Goal: Task Accomplishment & Management: Manage account settings

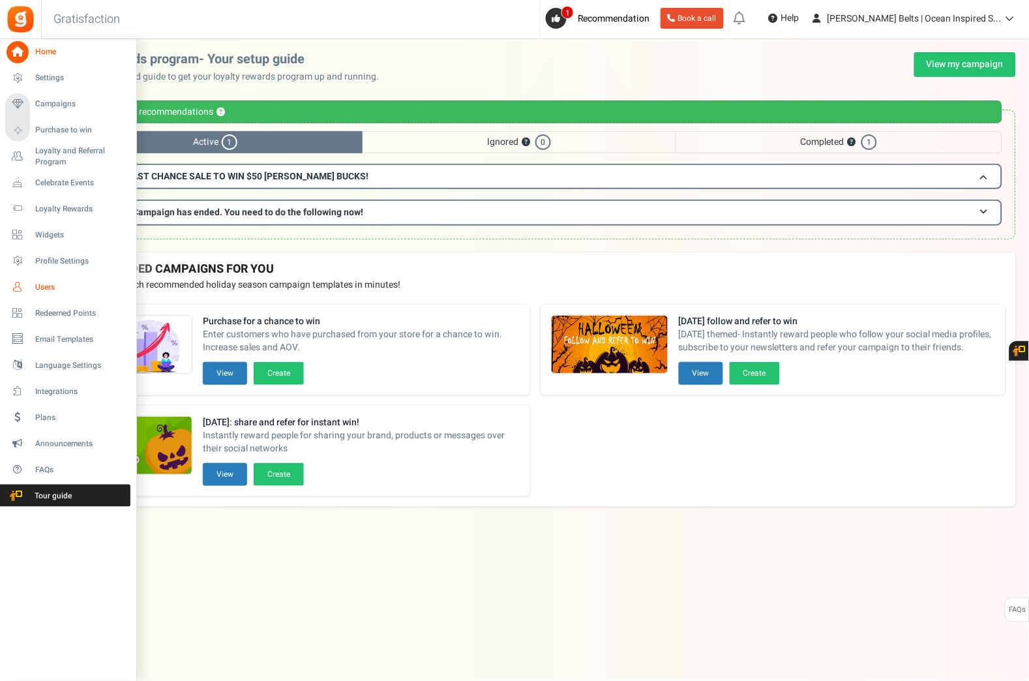
click at [21, 289] on icon at bounding box center [18, 287] width 22 height 22
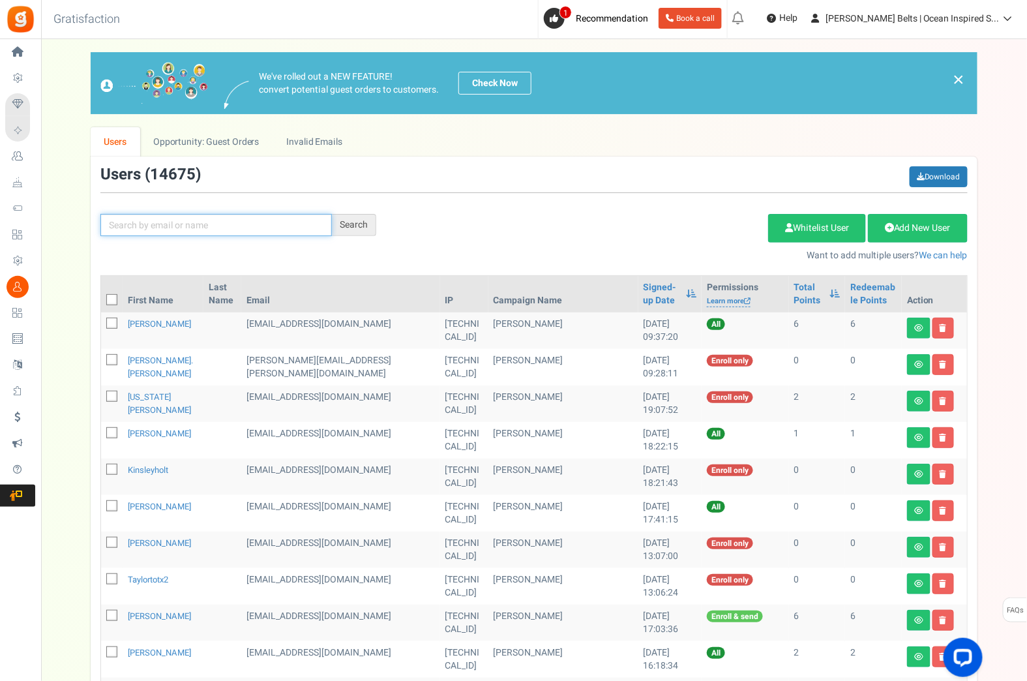
click at [244, 229] on input "text" at bounding box center [215, 225] width 231 height 22
paste input "[EMAIL_ADDRESS][DOMAIN_NAME]"
type input "[EMAIL_ADDRESS][DOMAIN_NAME]"
click at [357, 231] on div "Search" at bounding box center [354, 225] width 44 height 22
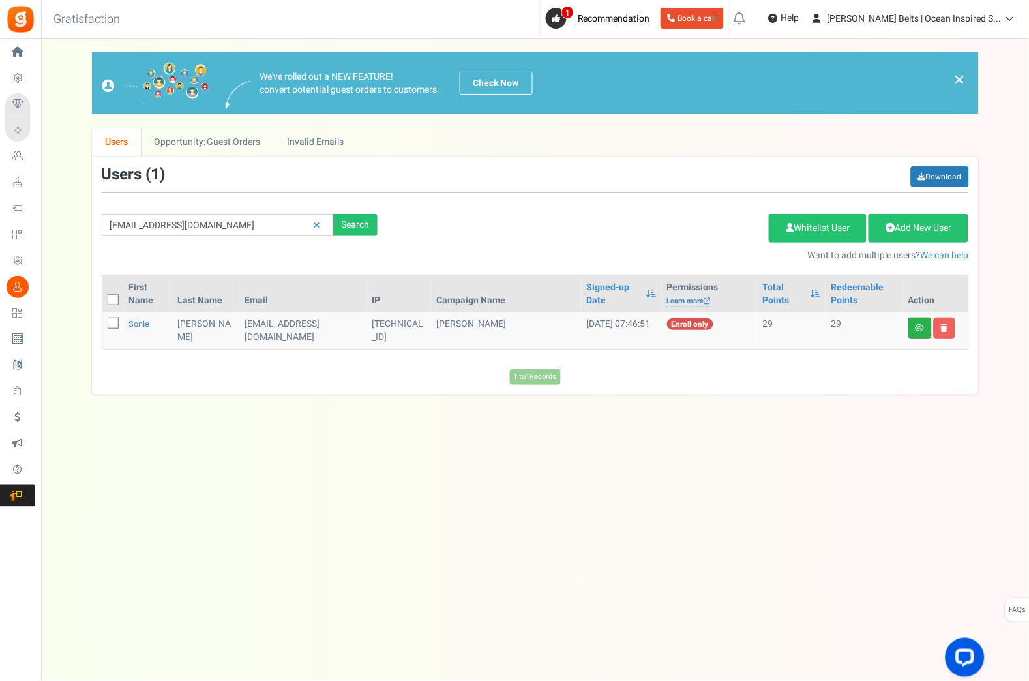
click at [915, 336] on link at bounding box center [919, 327] width 23 height 21
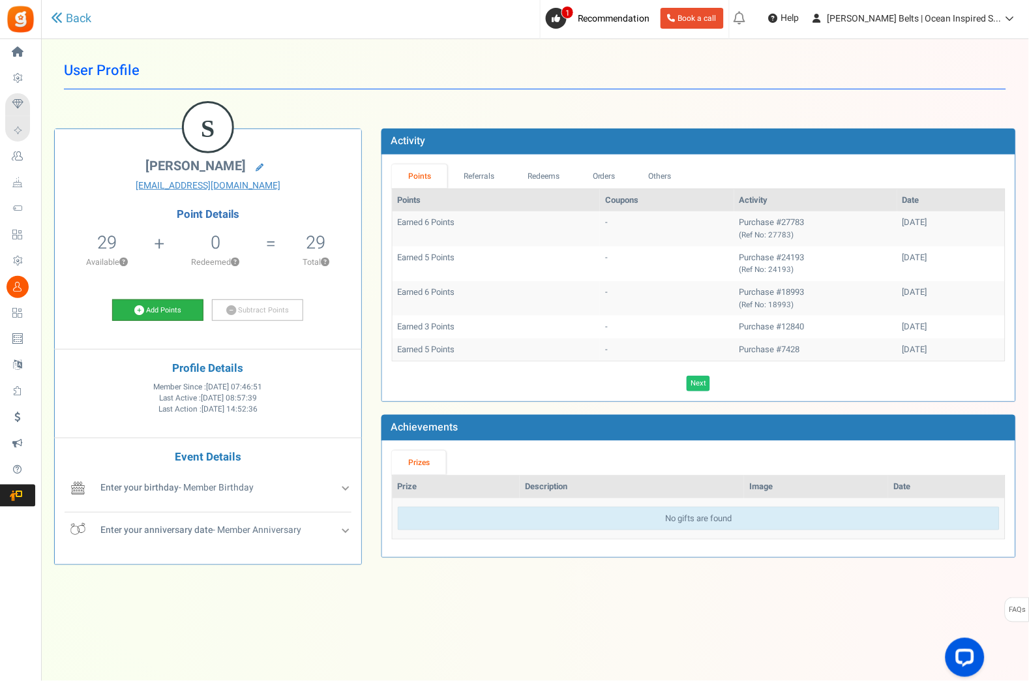
click at [183, 317] on link "Add Points" at bounding box center [157, 310] width 91 height 22
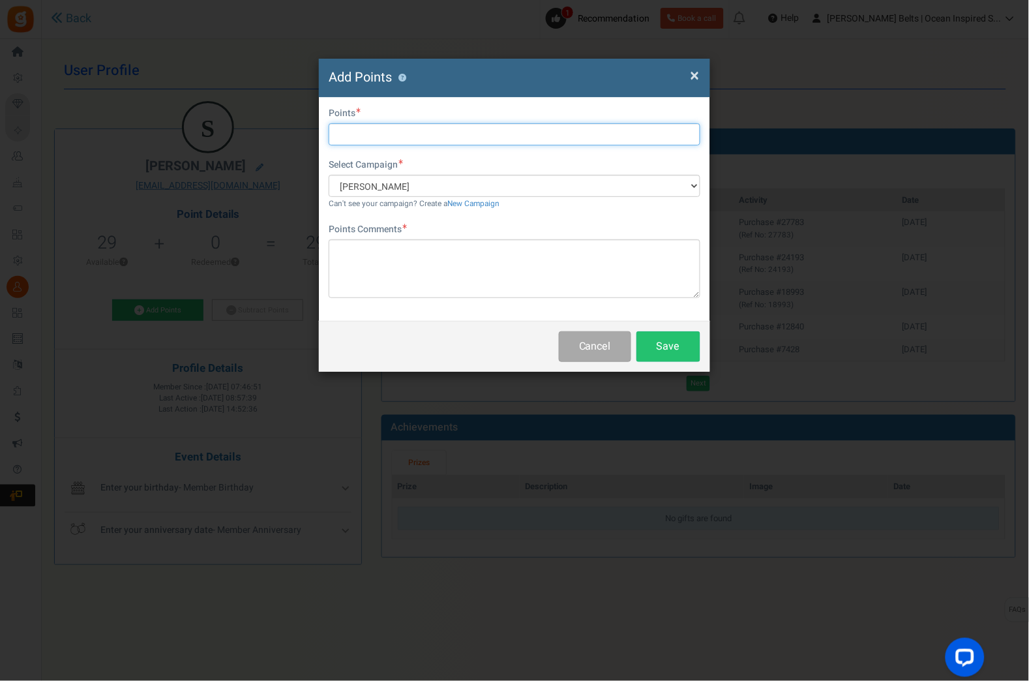
click at [422, 140] on input "text" at bounding box center [515, 134] width 372 height 22
type input "10"
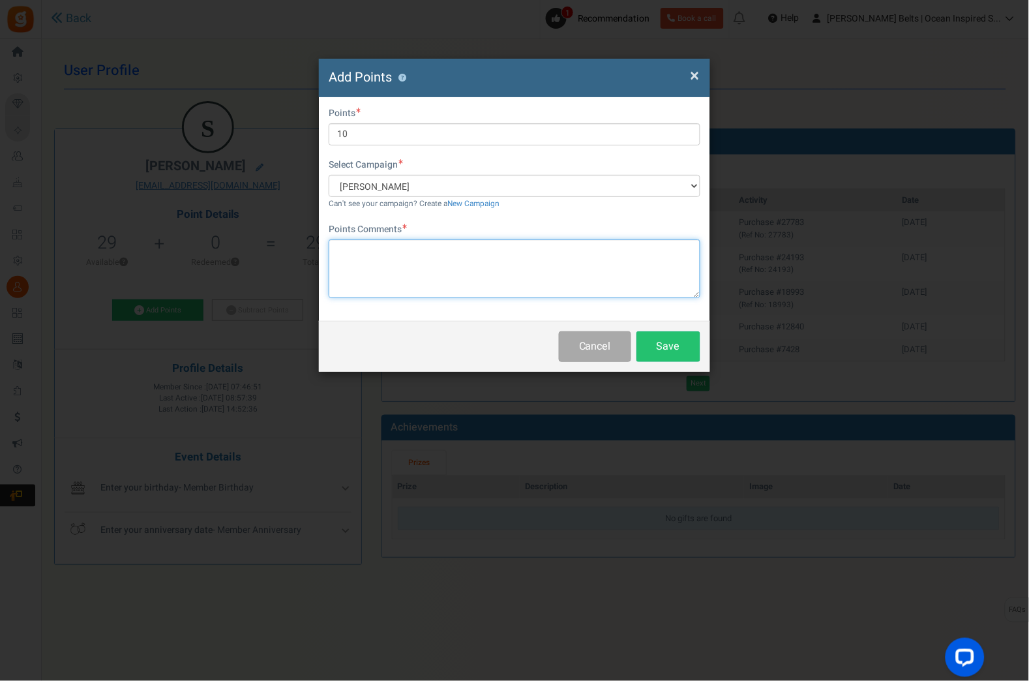
click at [402, 282] on textarea at bounding box center [515, 268] width 372 height 59
paste textarea "$10 [PERSON_NAME] Bucks Email Promo [DATE]–[DATE] (Initial & Date)"
drag, startPoint x: 583, startPoint y: 250, endPoint x: 531, endPoint y: 255, distance: 53.0
click at [531, 255] on textarea "$10 [PERSON_NAME] Bucks Email Promo [DATE]–[DATE] (Initial & Date)" at bounding box center [515, 268] width 372 height 59
drag, startPoint x: 576, startPoint y: 252, endPoint x: 546, endPoint y: 256, distance: 30.2
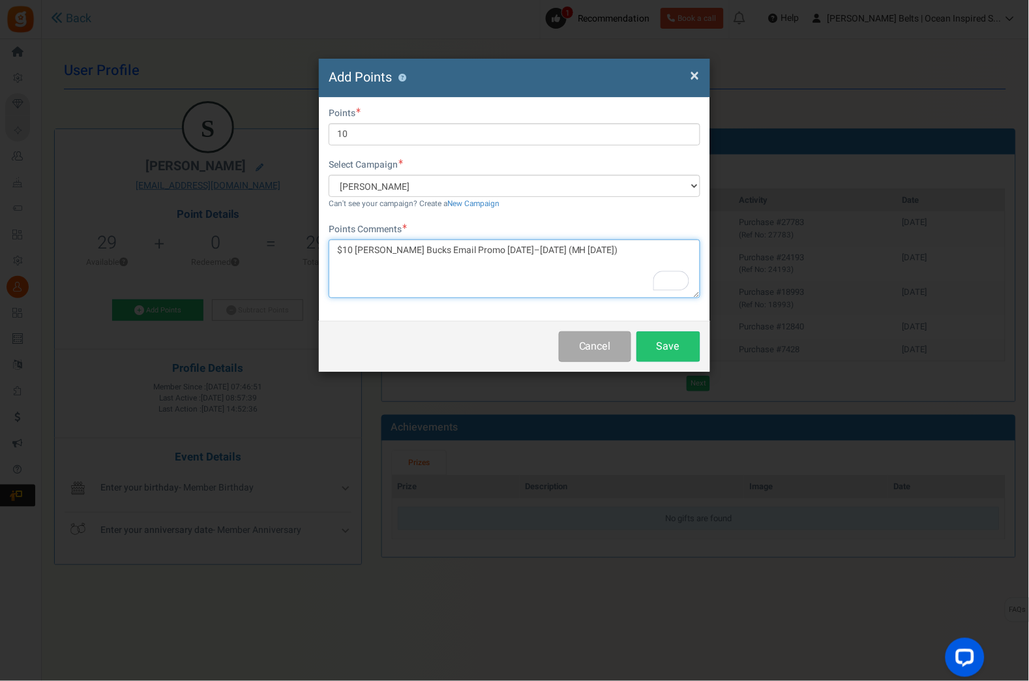
click at [546, 256] on textarea "$10 [PERSON_NAME] Bucks Email Promo [DATE]–[DATE] (MH [DATE])" at bounding box center [515, 268] width 372 height 59
drag, startPoint x: 580, startPoint y: 250, endPoint x: 553, endPoint y: 247, distance: 26.3
click at [553, 247] on textarea "$10 [PERSON_NAME] Bucks Email Promo [DATE]–[DATE] (MH [DATE])" at bounding box center [515, 268] width 372 height 59
type textarea "$10 [PERSON_NAME] Bucks Email Promo [DATE]–[DATE] (MH [DATE])"
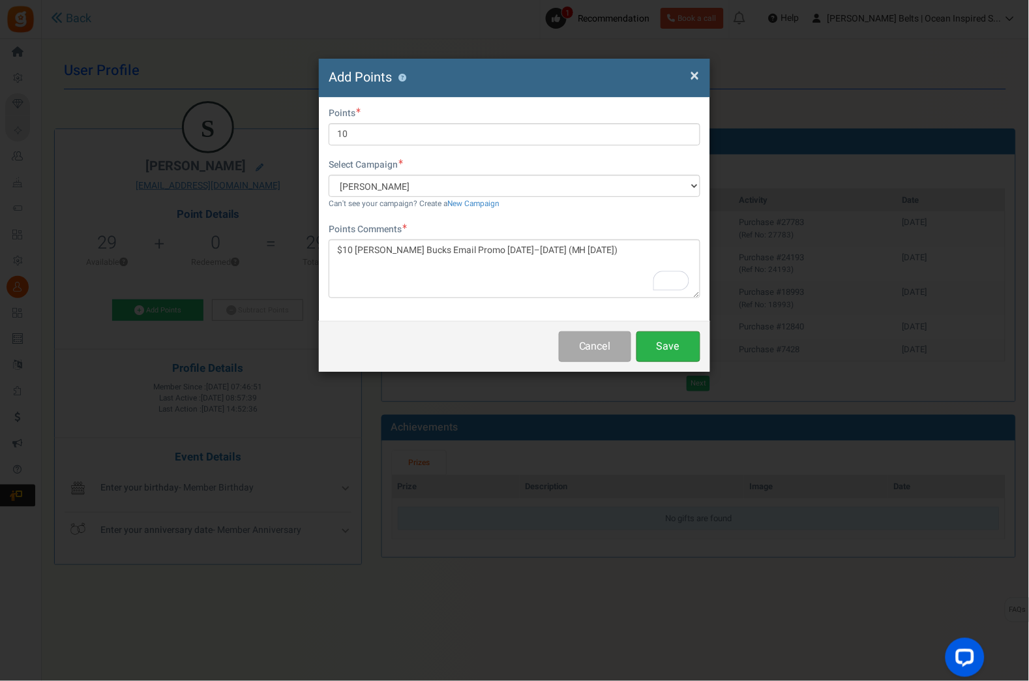
click at [664, 344] on button "Save" at bounding box center [668, 346] width 64 height 31
